Goal: Information Seeking & Learning: Learn about a topic

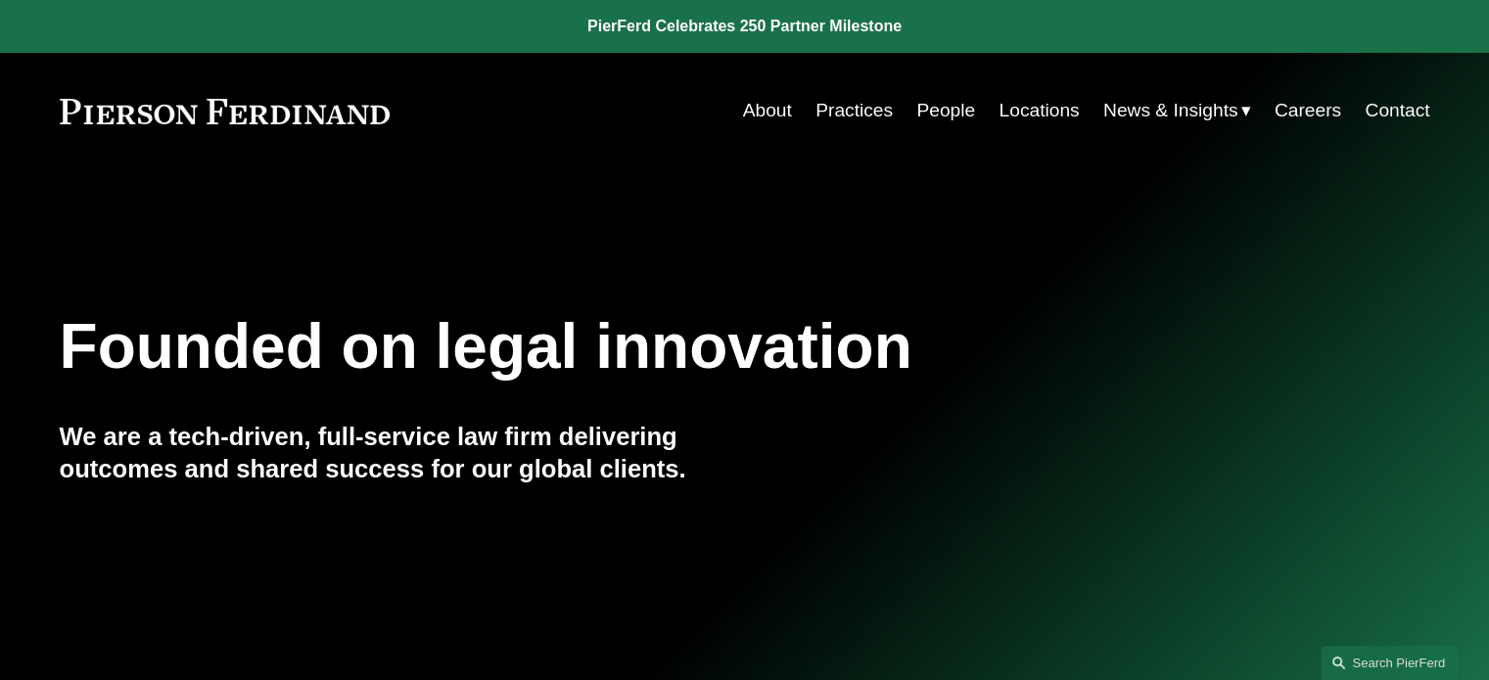
click at [939, 113] on link "People" at bounding box center [945, 110] width 59 height 37
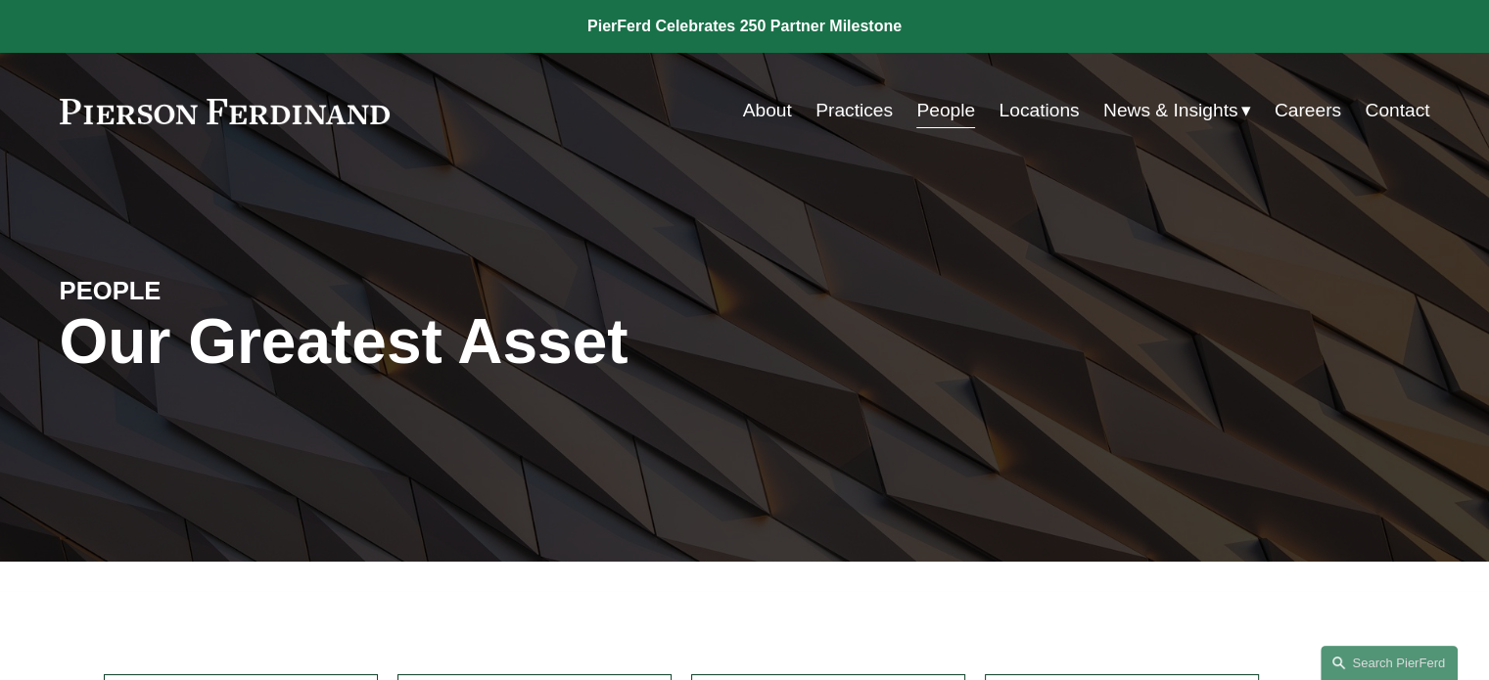
click at [1015, 113] on link "Locations" at bounding box center [1038, 110] width 80 height 37
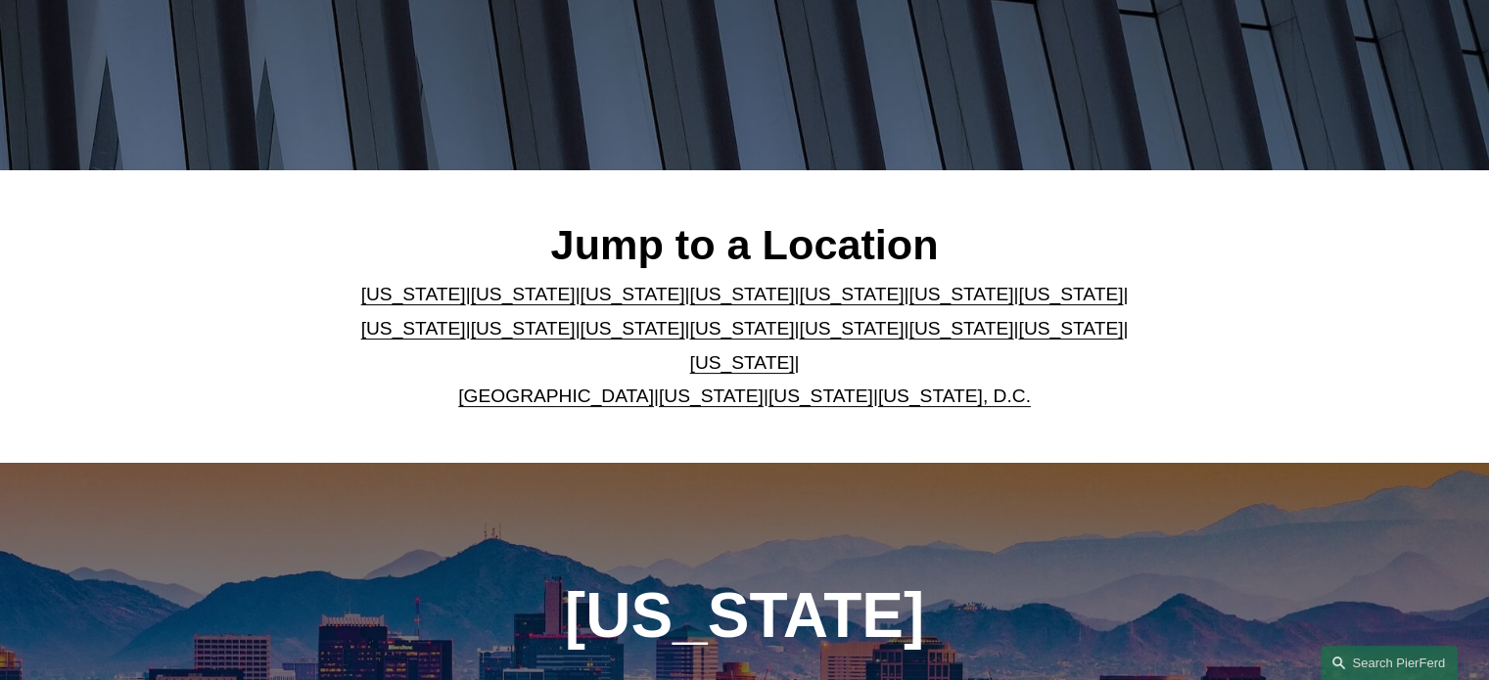
scroll to position [489, 0]
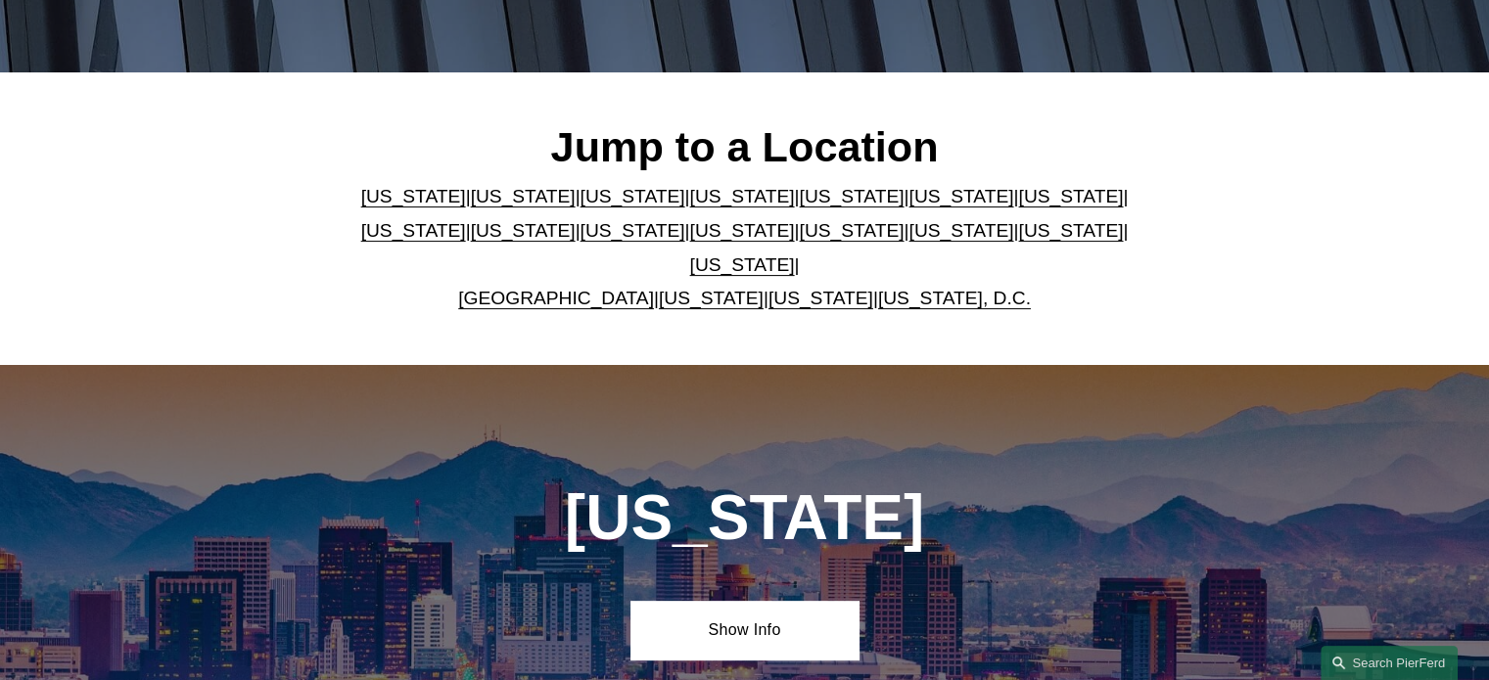
click at [1018, 235] on link "[US_STATE]" at bounding box center [1070, 230] width 105 height 21
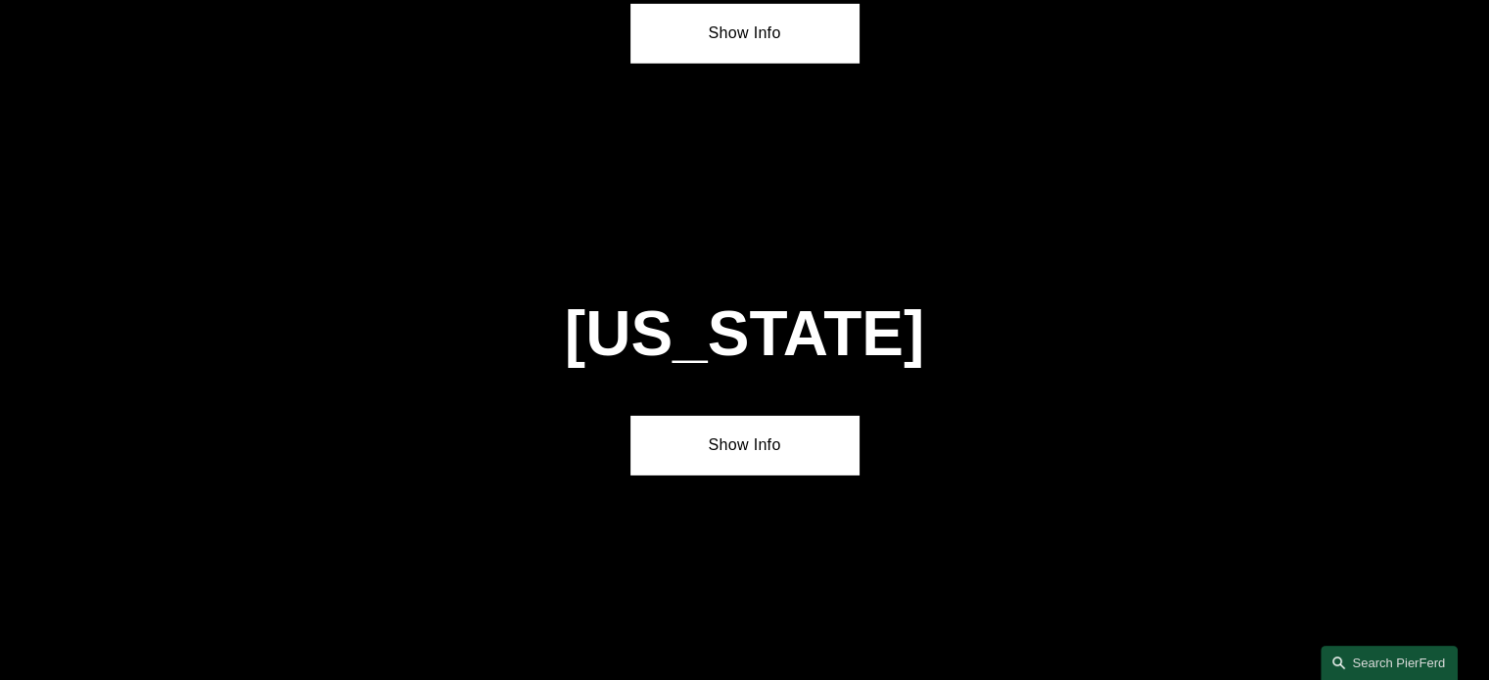
scroll to position [6201, 0]
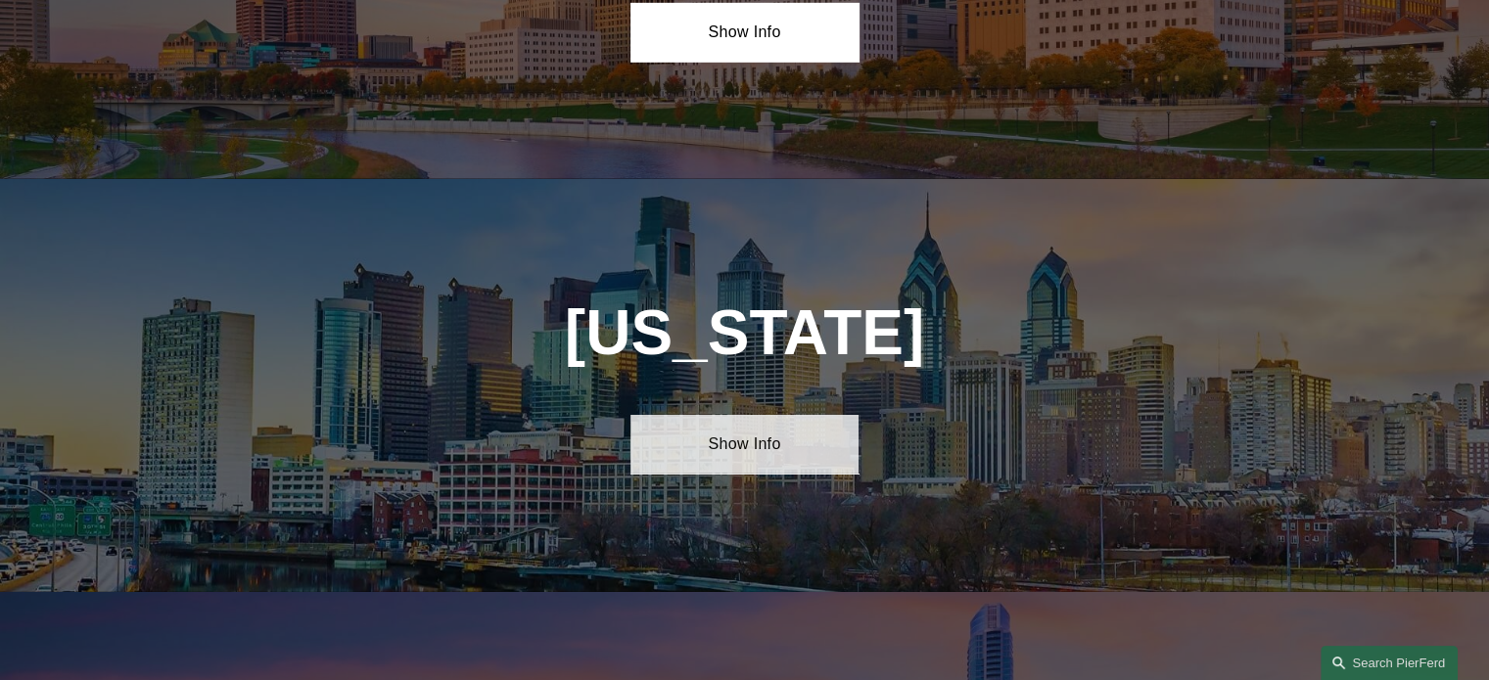
click at [728, 415] on link "Show Info" at bounding box center [744, 444] width 228 height 59
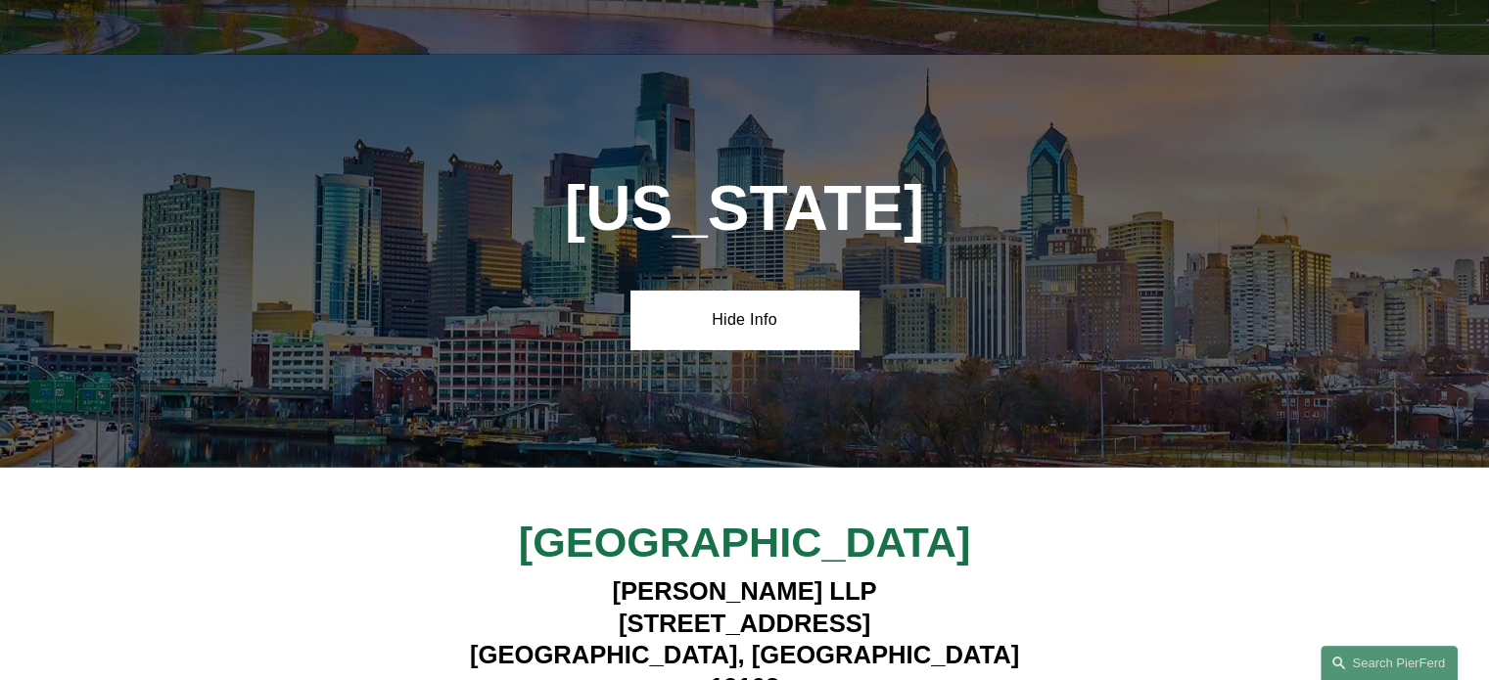
scroll to position [6593, 0]
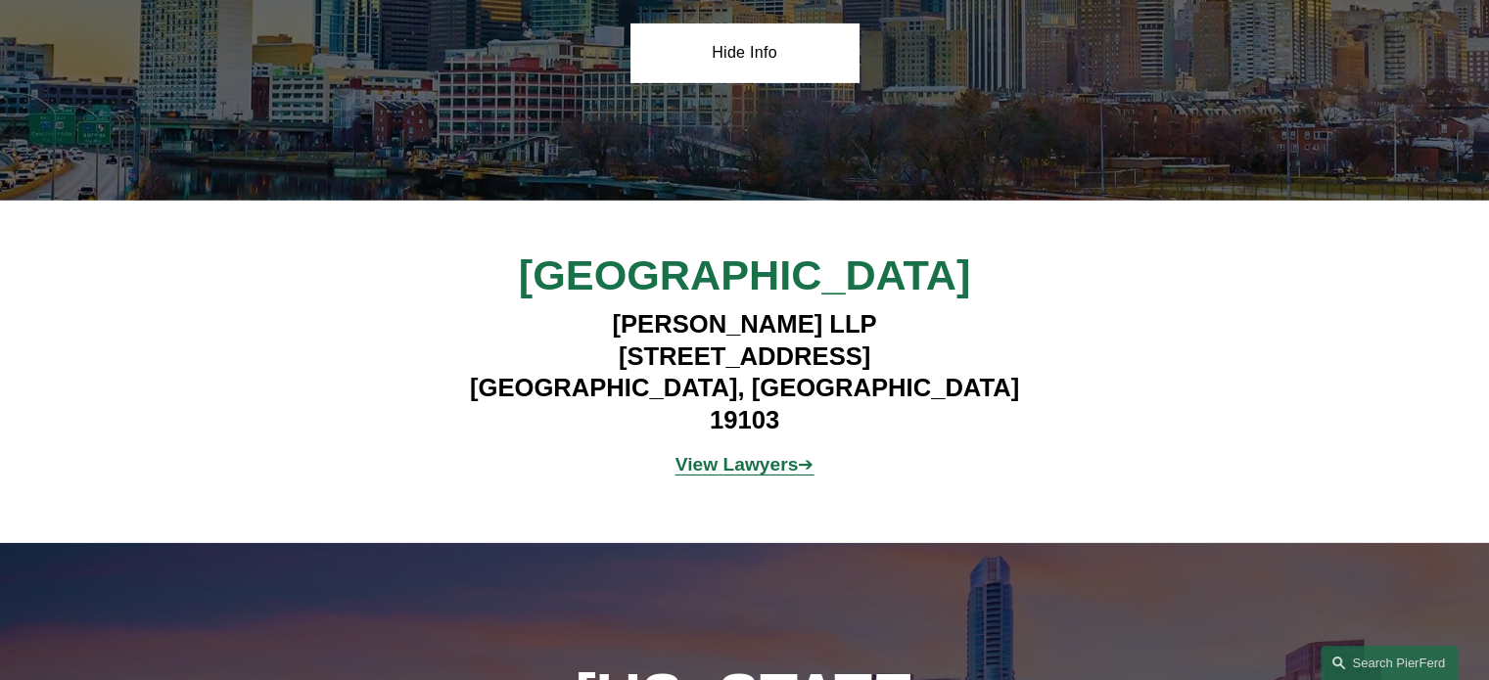
click at [752, 454] on strong "View Lawyers" at bounding box center [736, 464] width 123 height 21
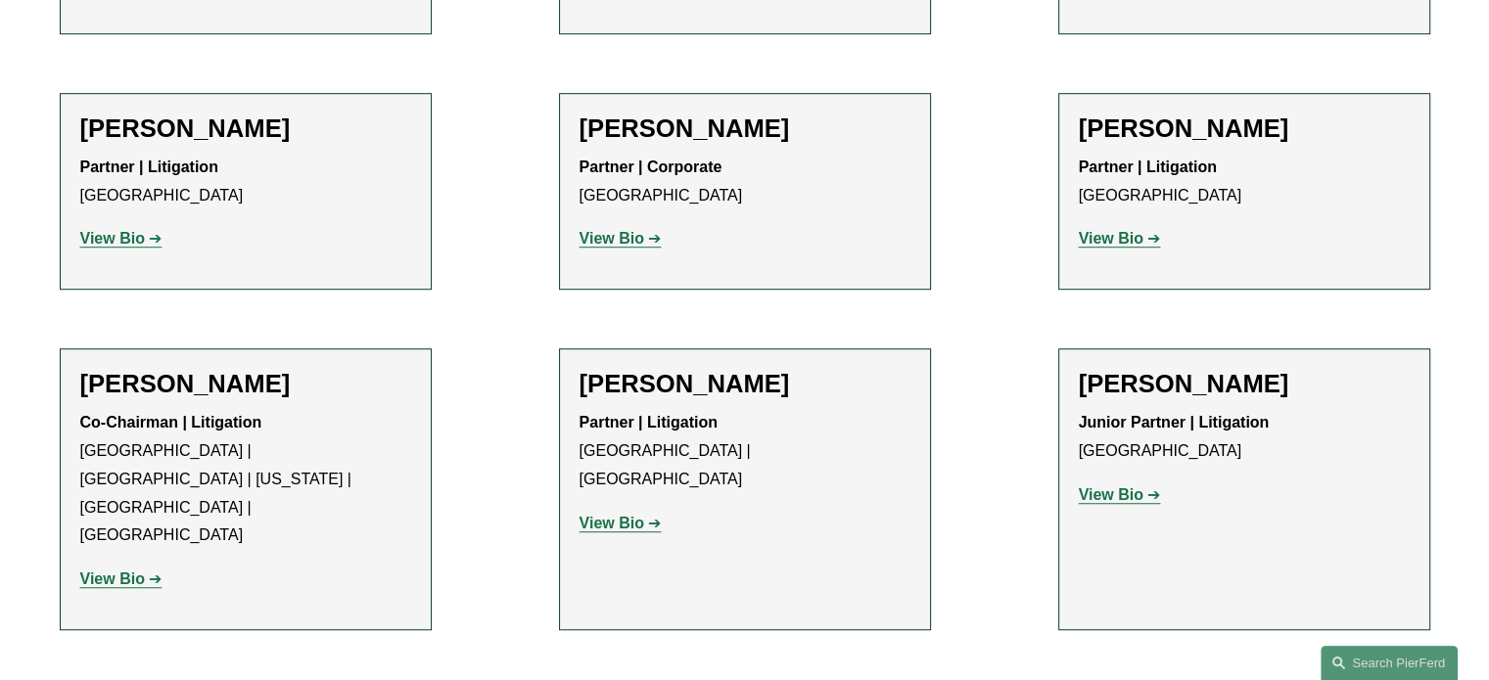
scroll to position [1370, 0]
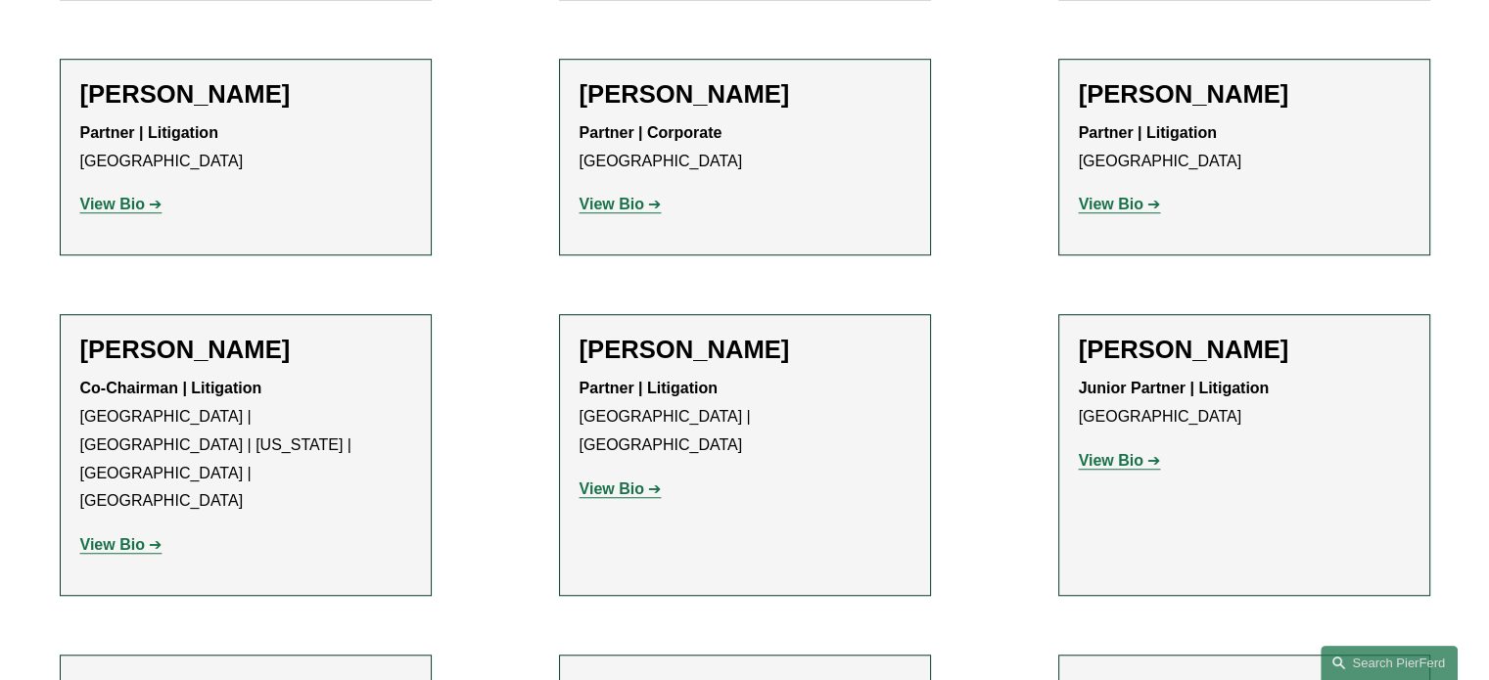
click at [1112, 457] on strong "View Bio" at bounding box center [1111, 460] width 65 height 17
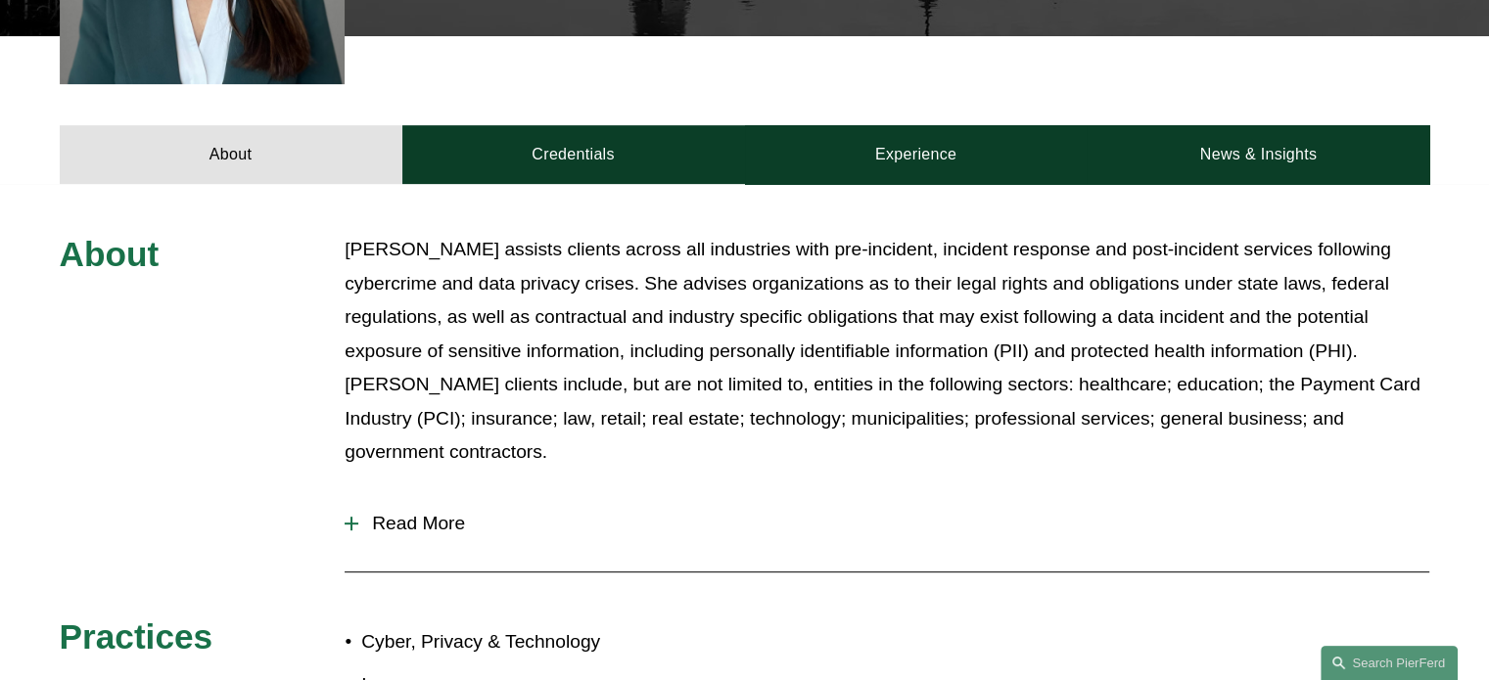
scroll to position [881, 0]
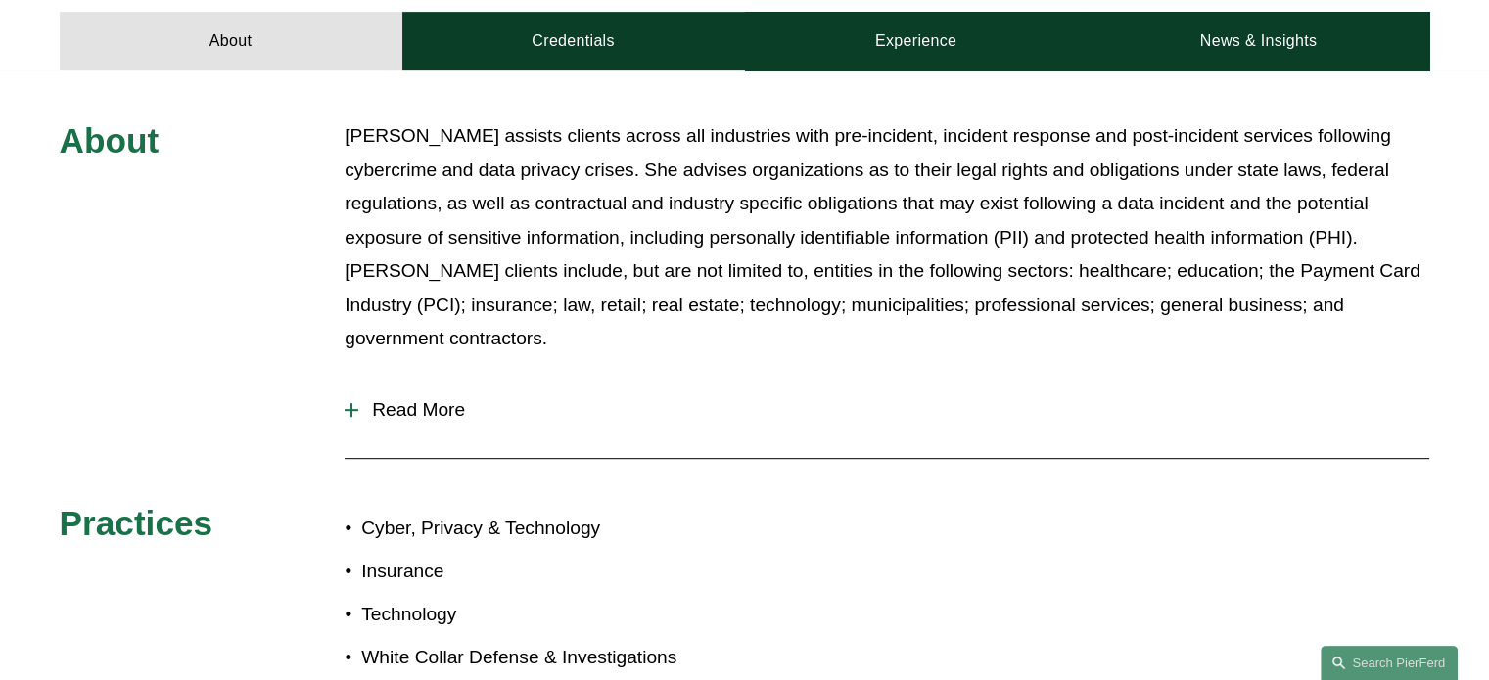
click at [361, 399] on span "Read More" at bounding box center [893, 410] width 1071 height 22
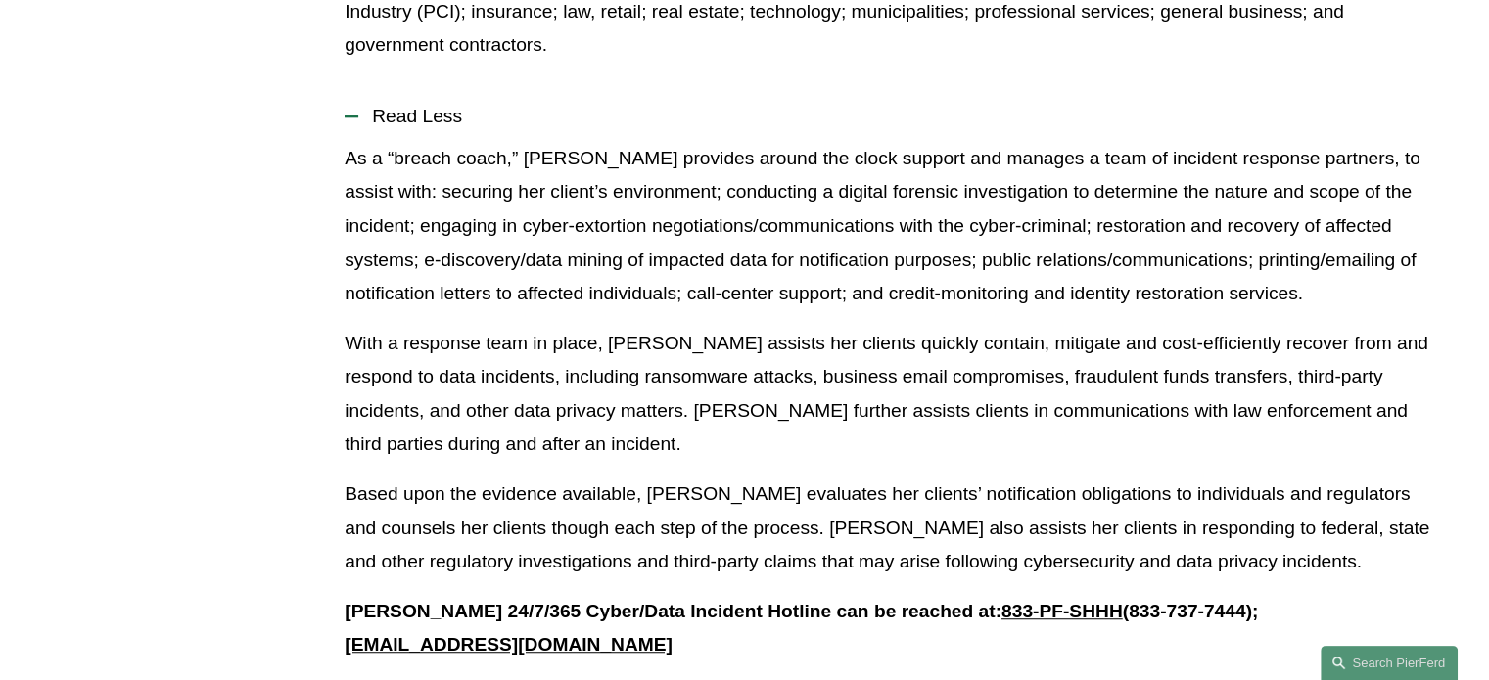
scroll to position [685, 0]
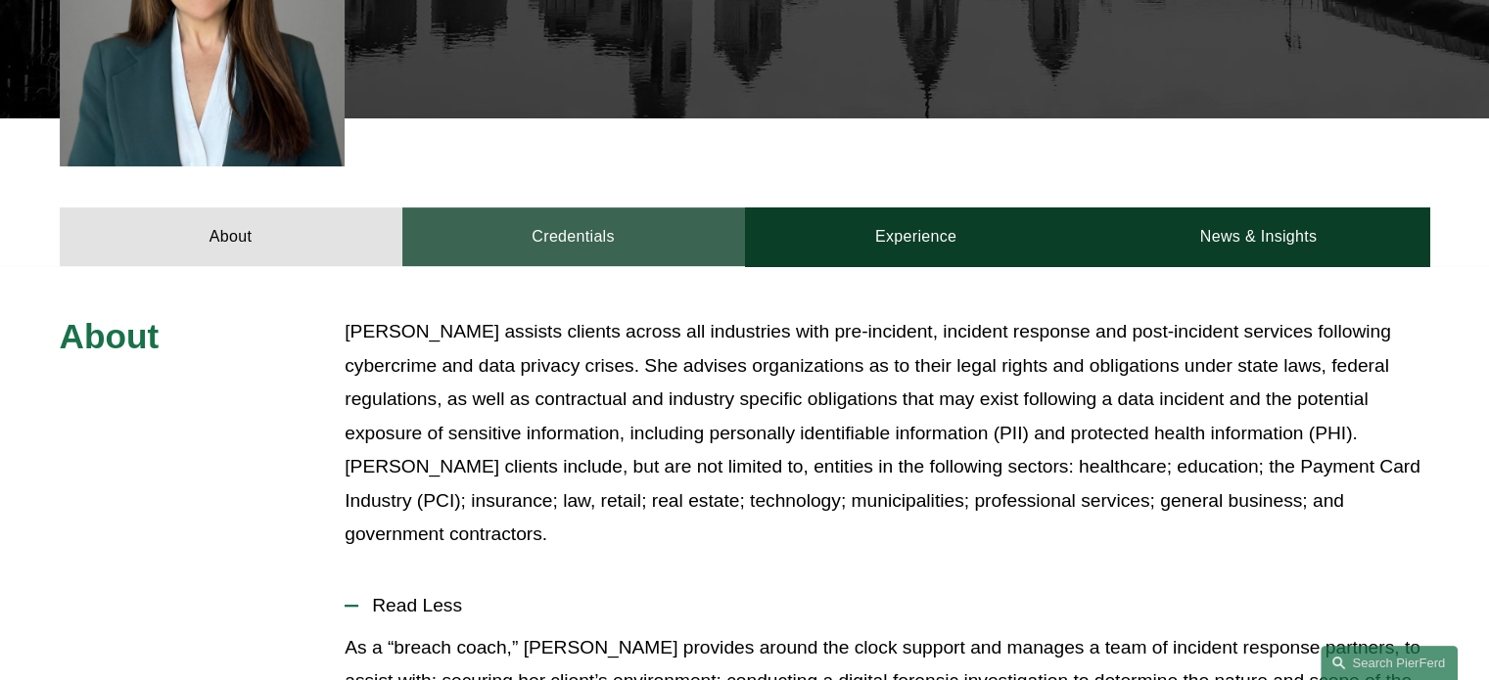
click at [601, 227] on link "Credentials" at bounding box center [573, 237] width 343 height 59
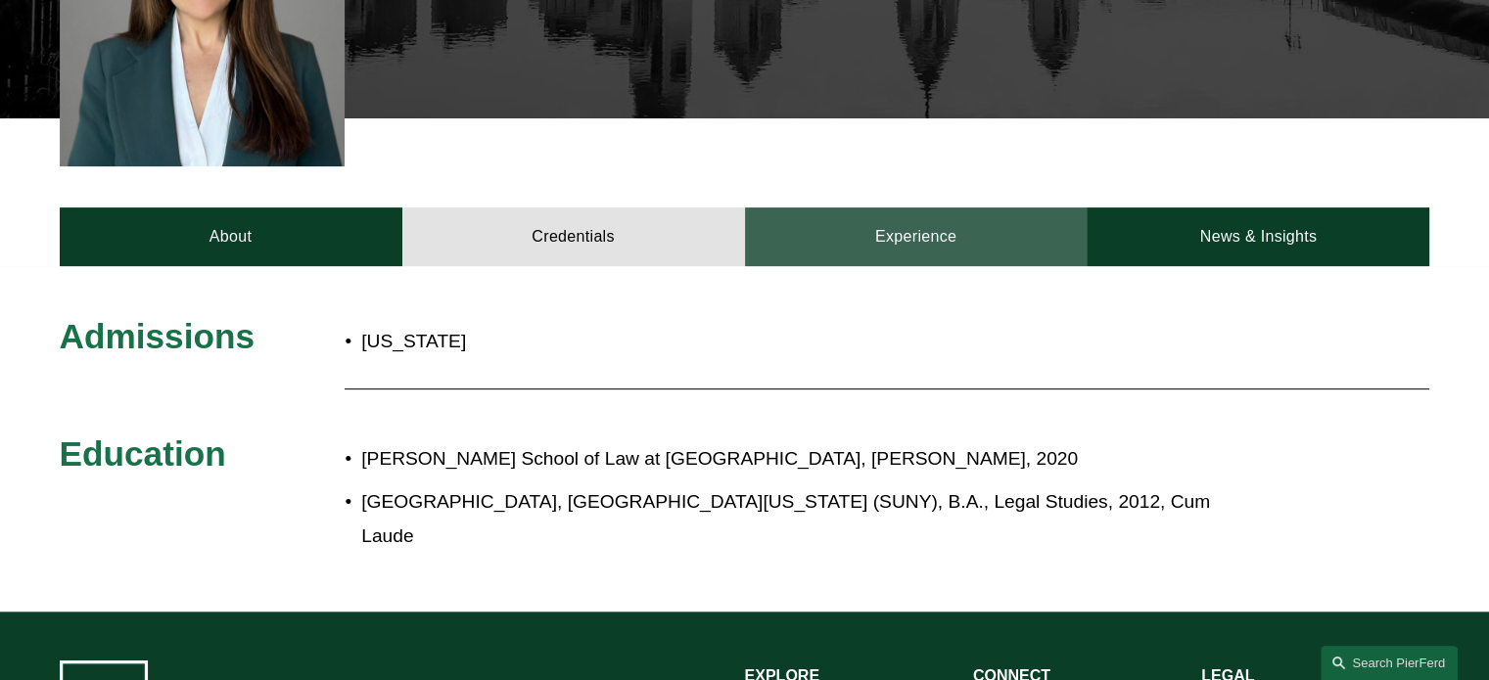
click at [857, 208] on link "Experience" at bounding box center [916, 237] width 343 height 59
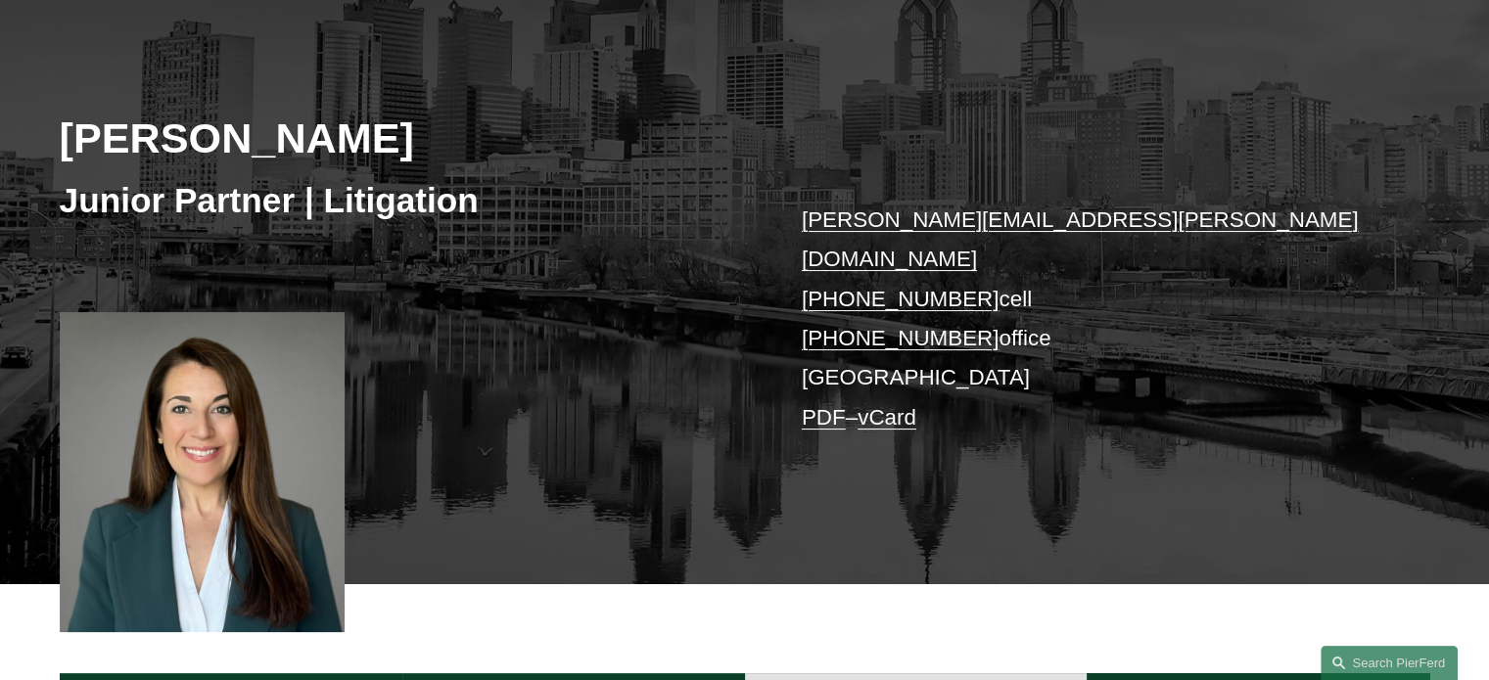
scroll to position [392, 0]
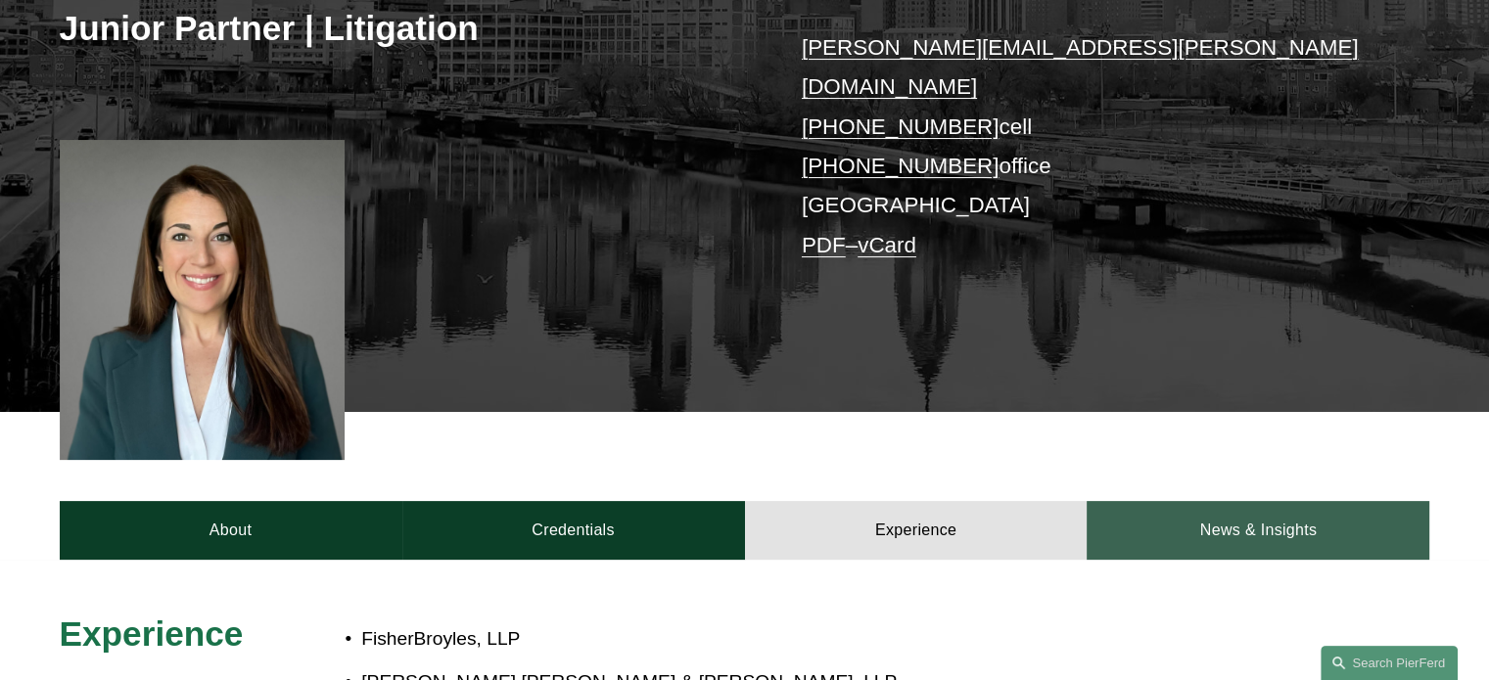
click at [1253, 501] on link "News & Insights" at bounding box center [1258, 530] width 343 height 59
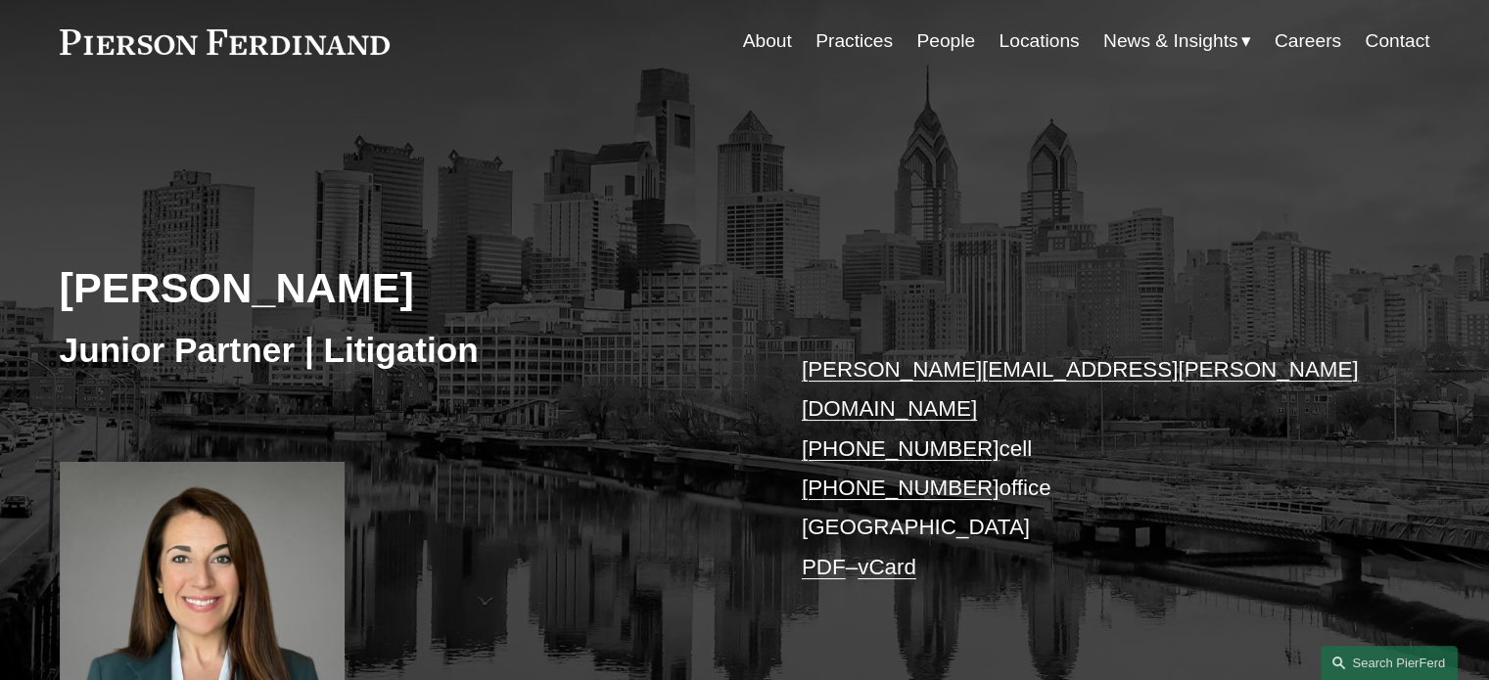
scroll to position [0, 0]
